Goal: Task Accomplishment & Management: Manage account settings

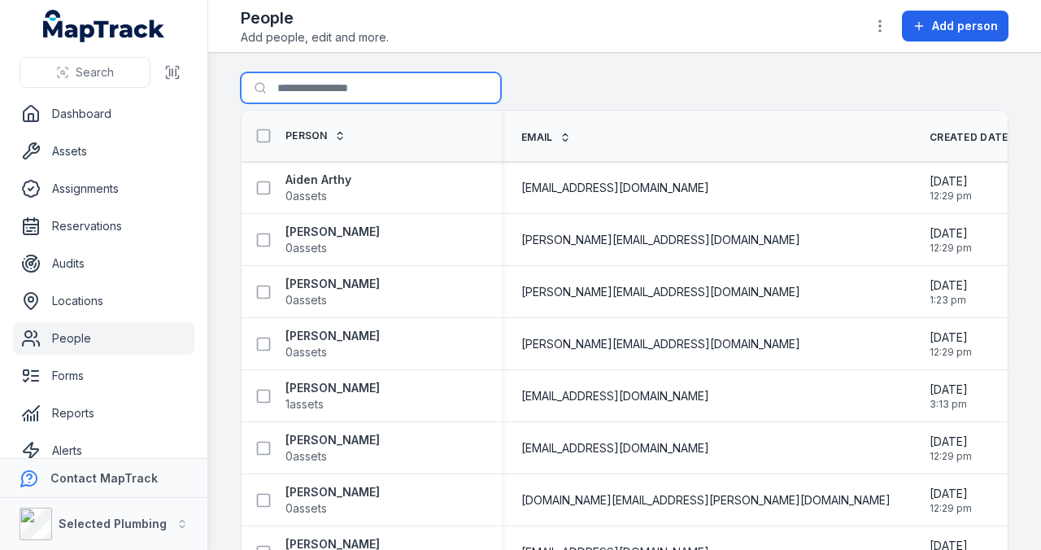
click at [319, 85] on input "Search for people" at bounding box center [371, 87] width 260 height 31
type input "****"
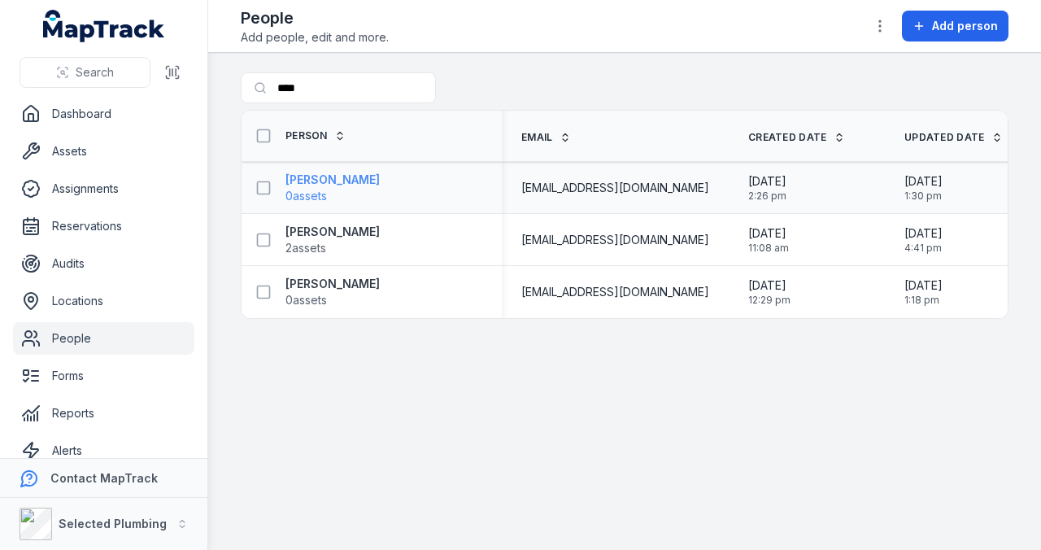
click at [337, 172] on strong "[PERSON_NAME]" at bounding box center [333, 180] width 94 height 16
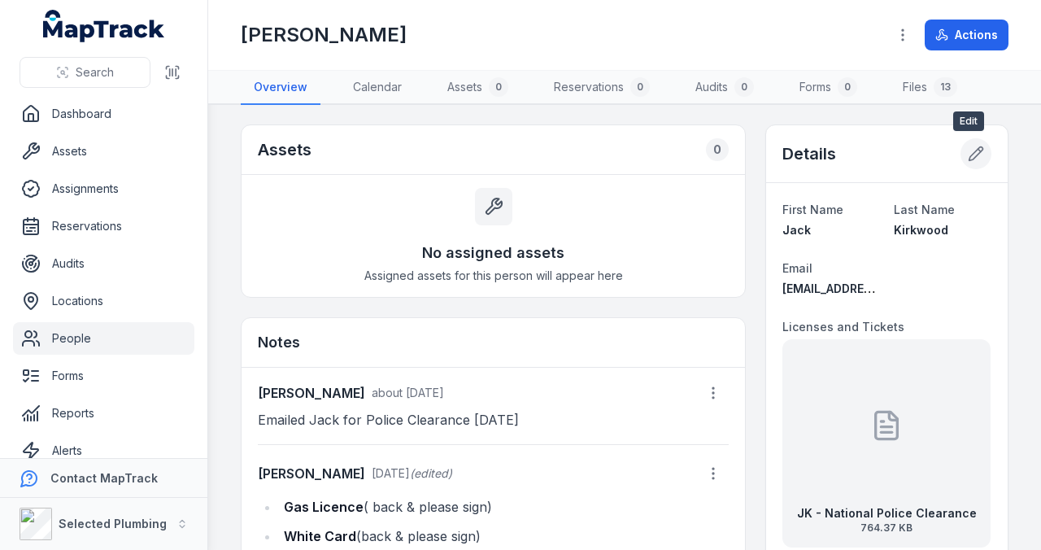
click at [978, 149] on icon at bounding box center [979, 150] width 2 height 2
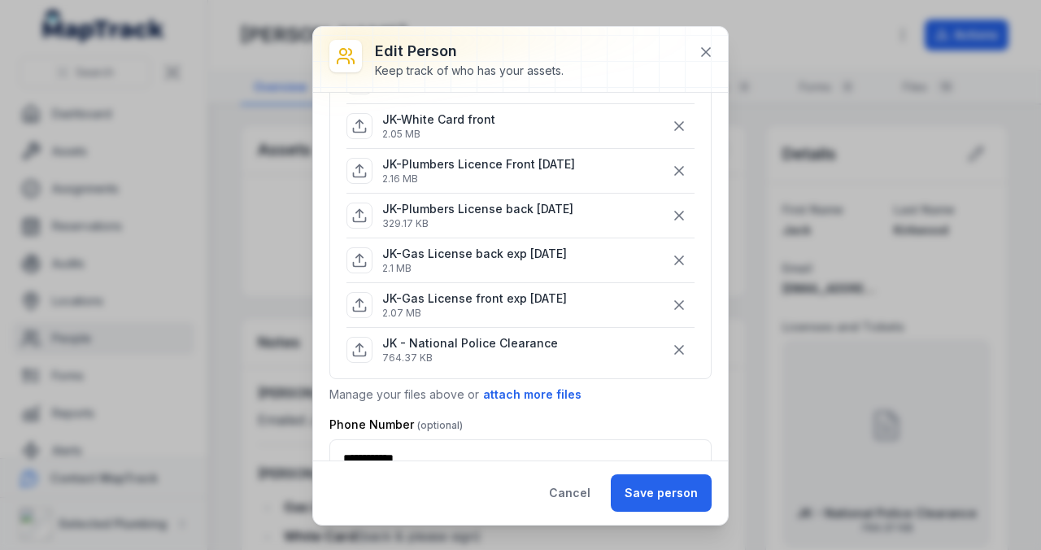
scroll to position [379, 0]
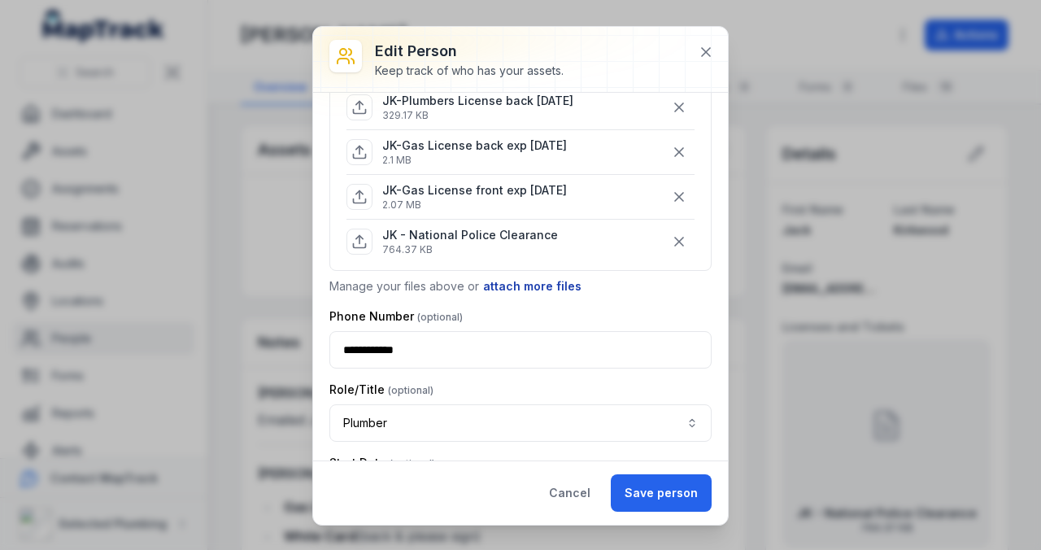
click at [535, 279] on button "attach more files" at bounding box center [532, 286] width 100 height 18
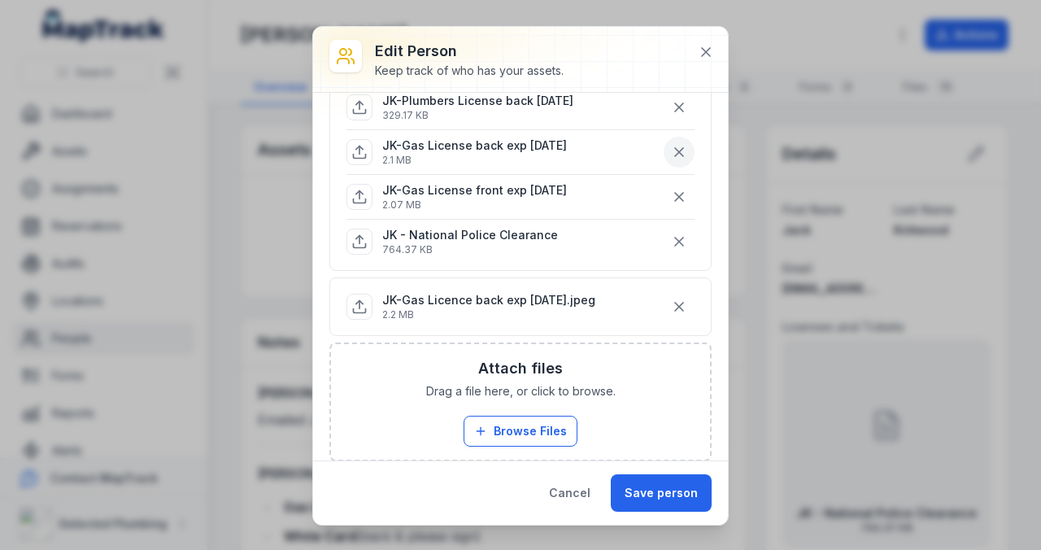
click at [671, 144] on icon "button" at bounding box center [679, 152] width 16 height 16
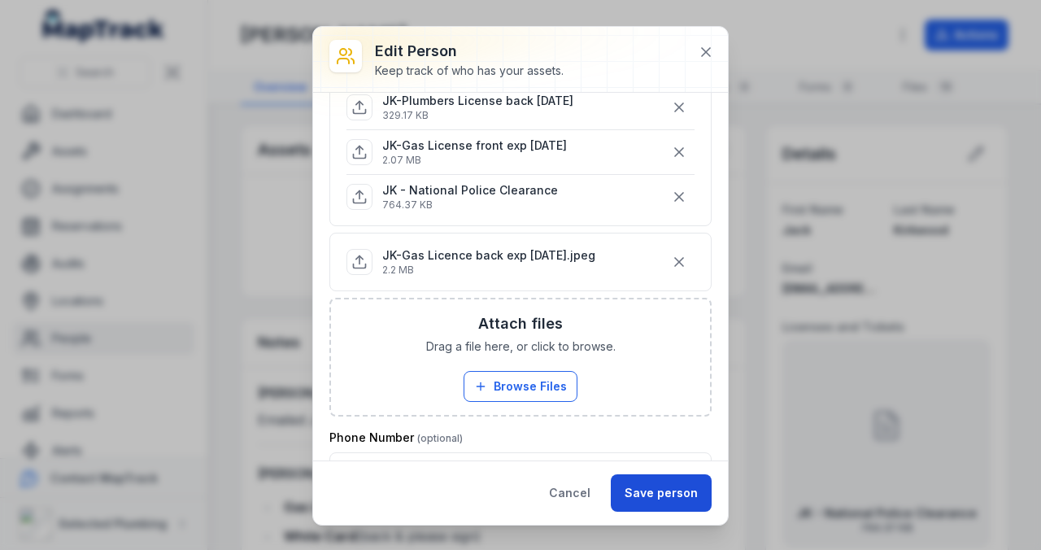
click at [661, 480] on button "Save person" at bounding box center [661, 492] width 101 height 37
